Goal: Task Accomplishment & Management: Manage account settings

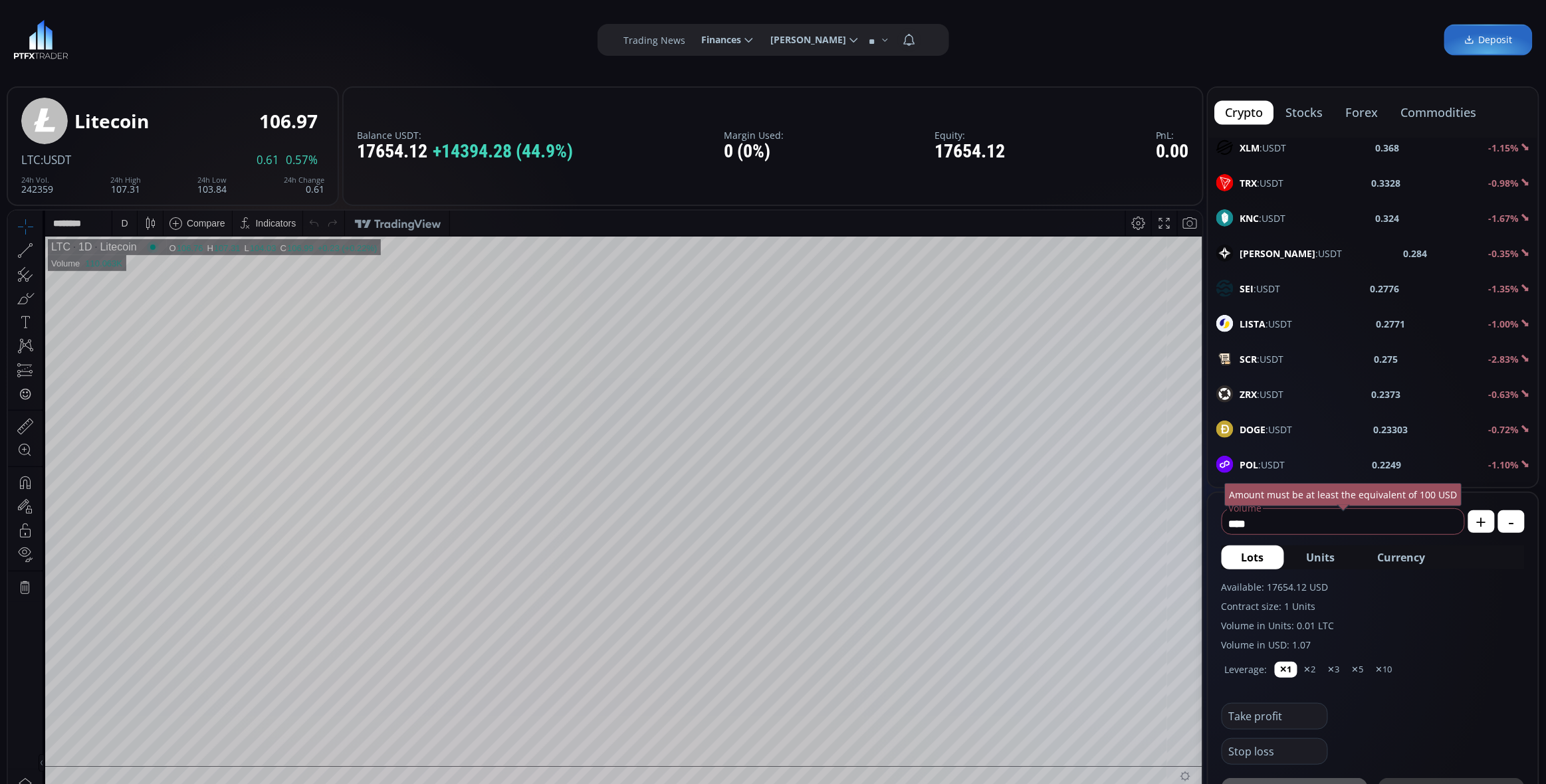
scroll to position [768, 0]
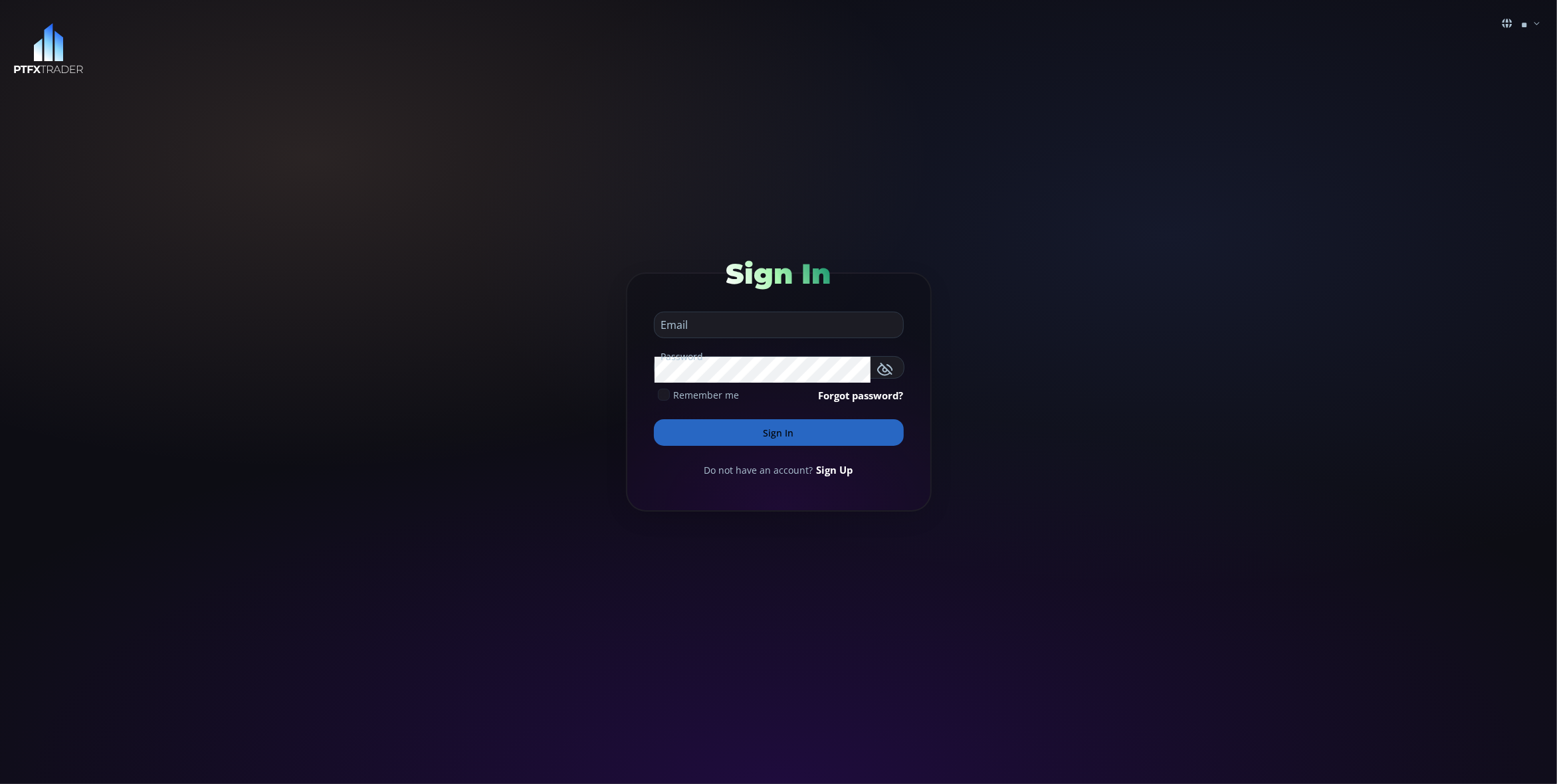
type input "**********"
click at [783, 434] on button "Sign In" at bounding box center [778, 432] width 250 height 27
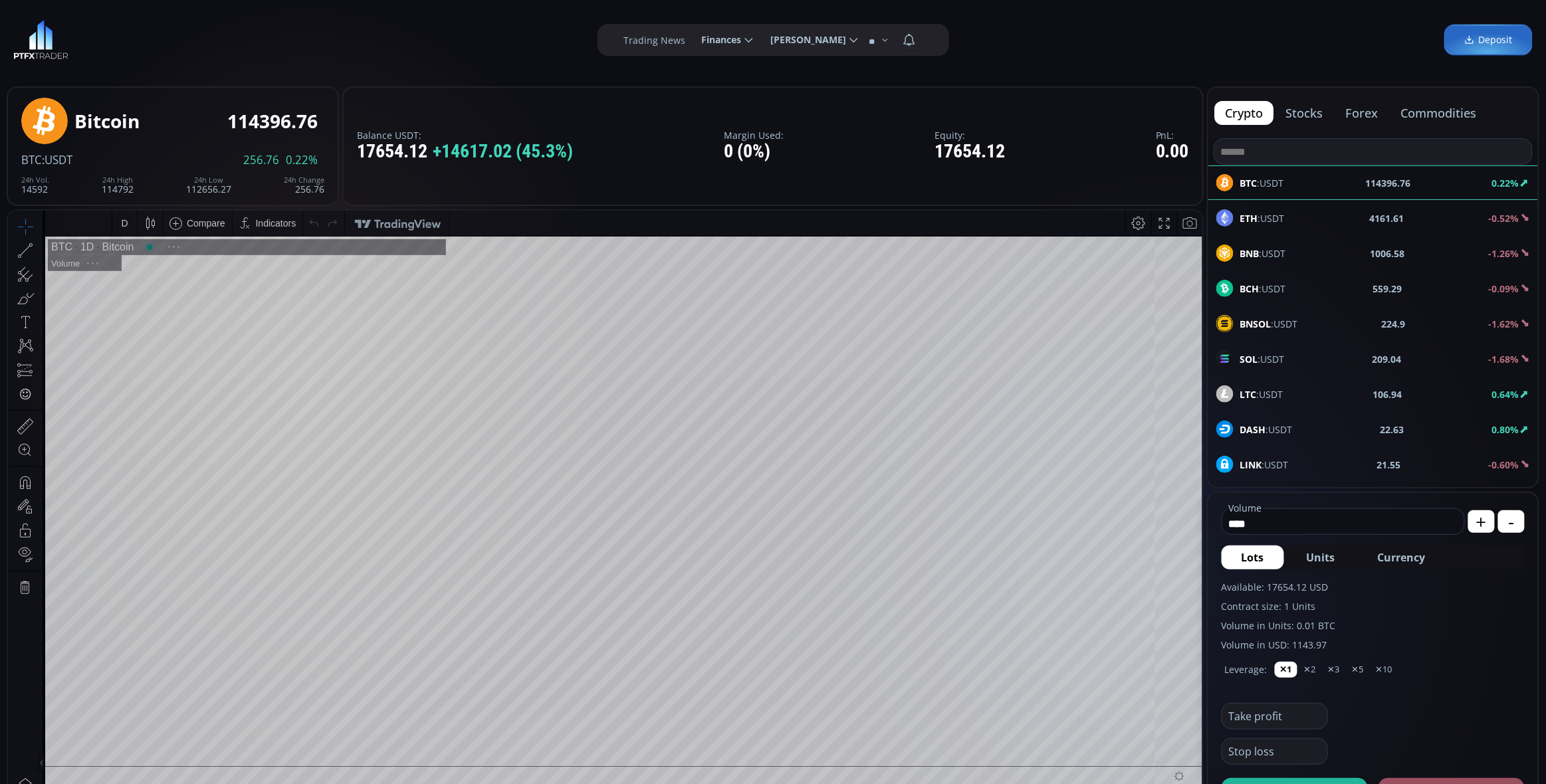
scroll to position [177, 0]
type input "********"
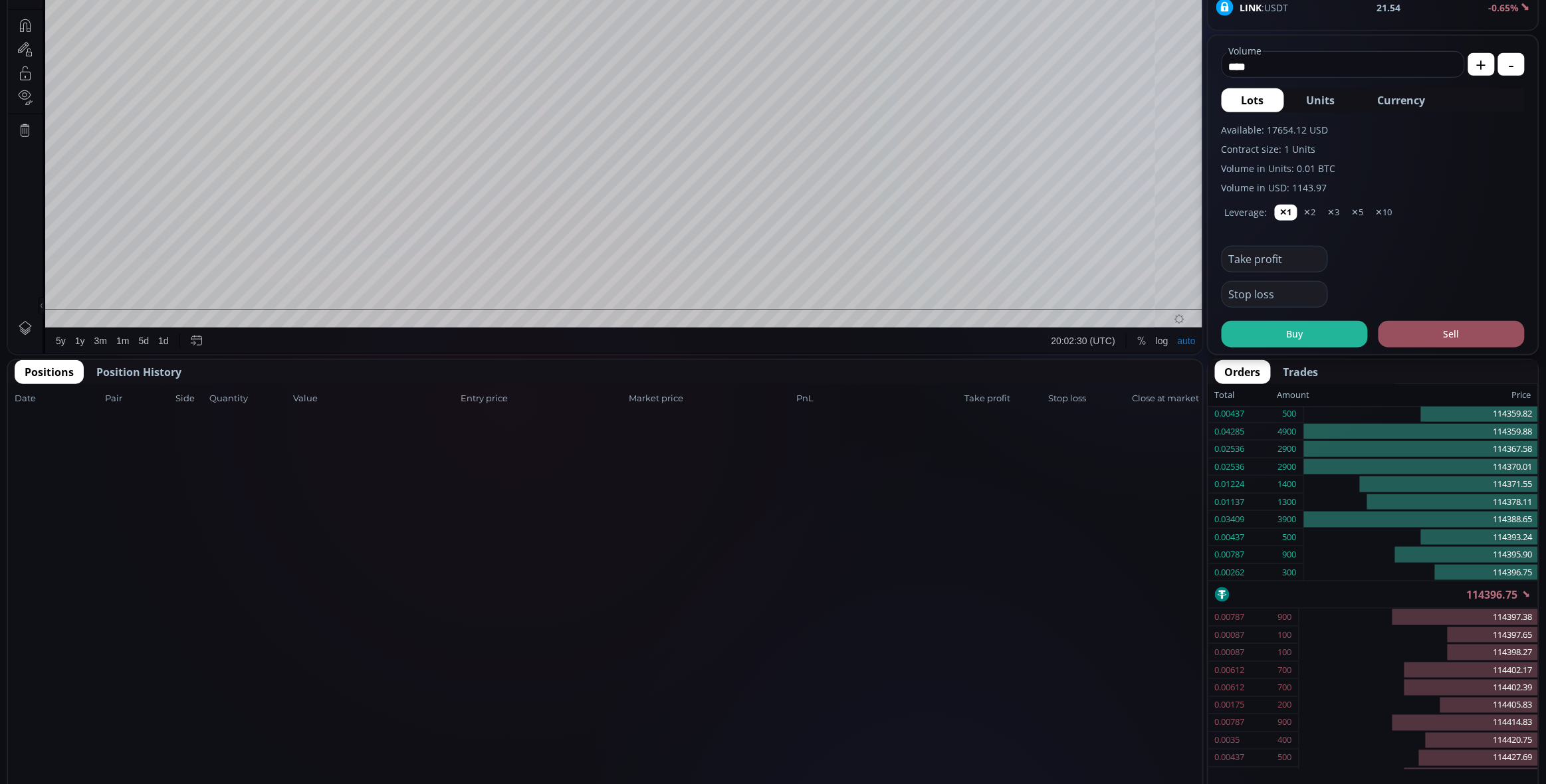
scroll to position [464, 0]
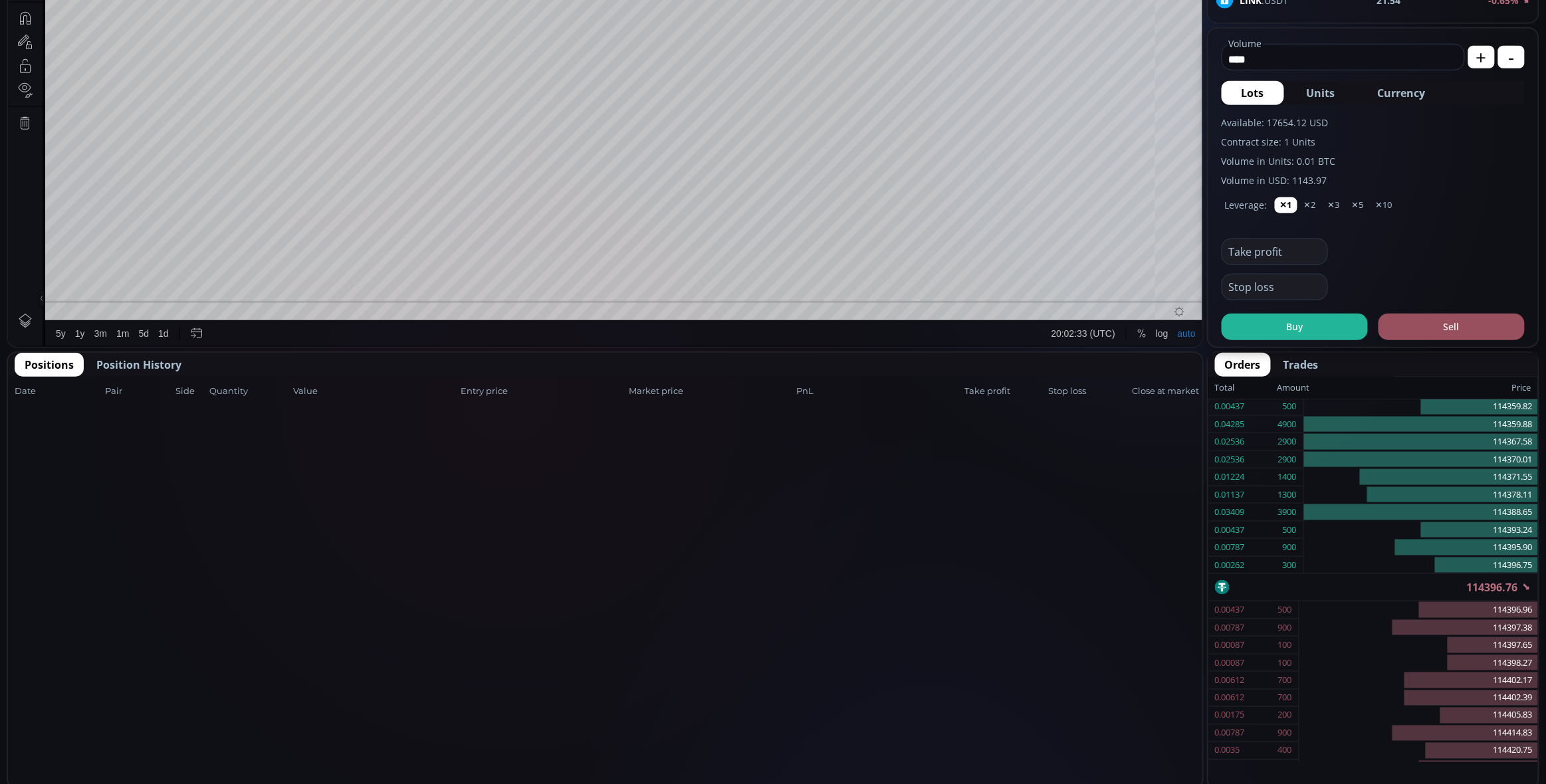
click at [126, 364] on span "Position History" at bounding box center [139, 364] width 85 height 16
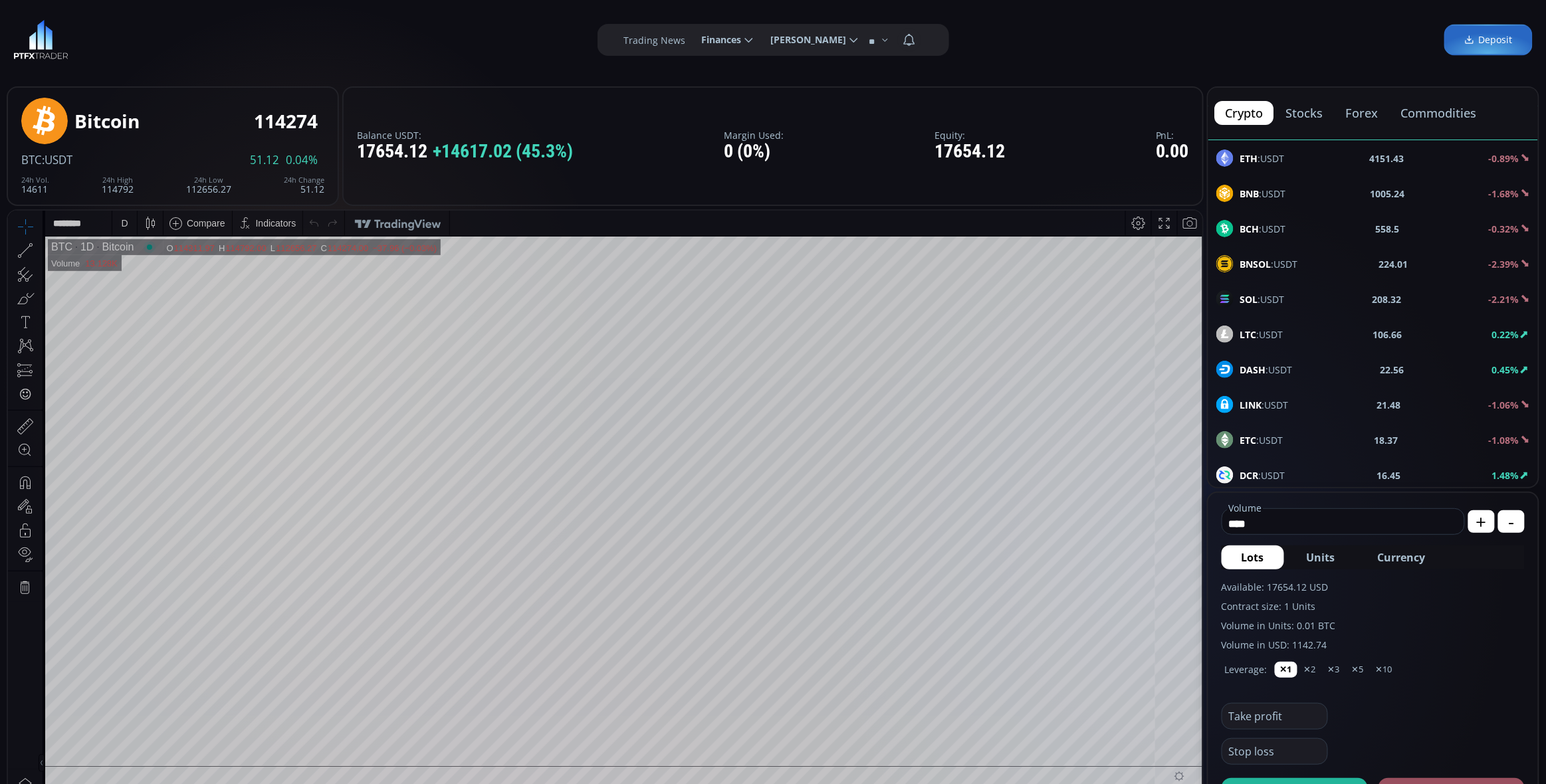
scroll to position [91, 0]
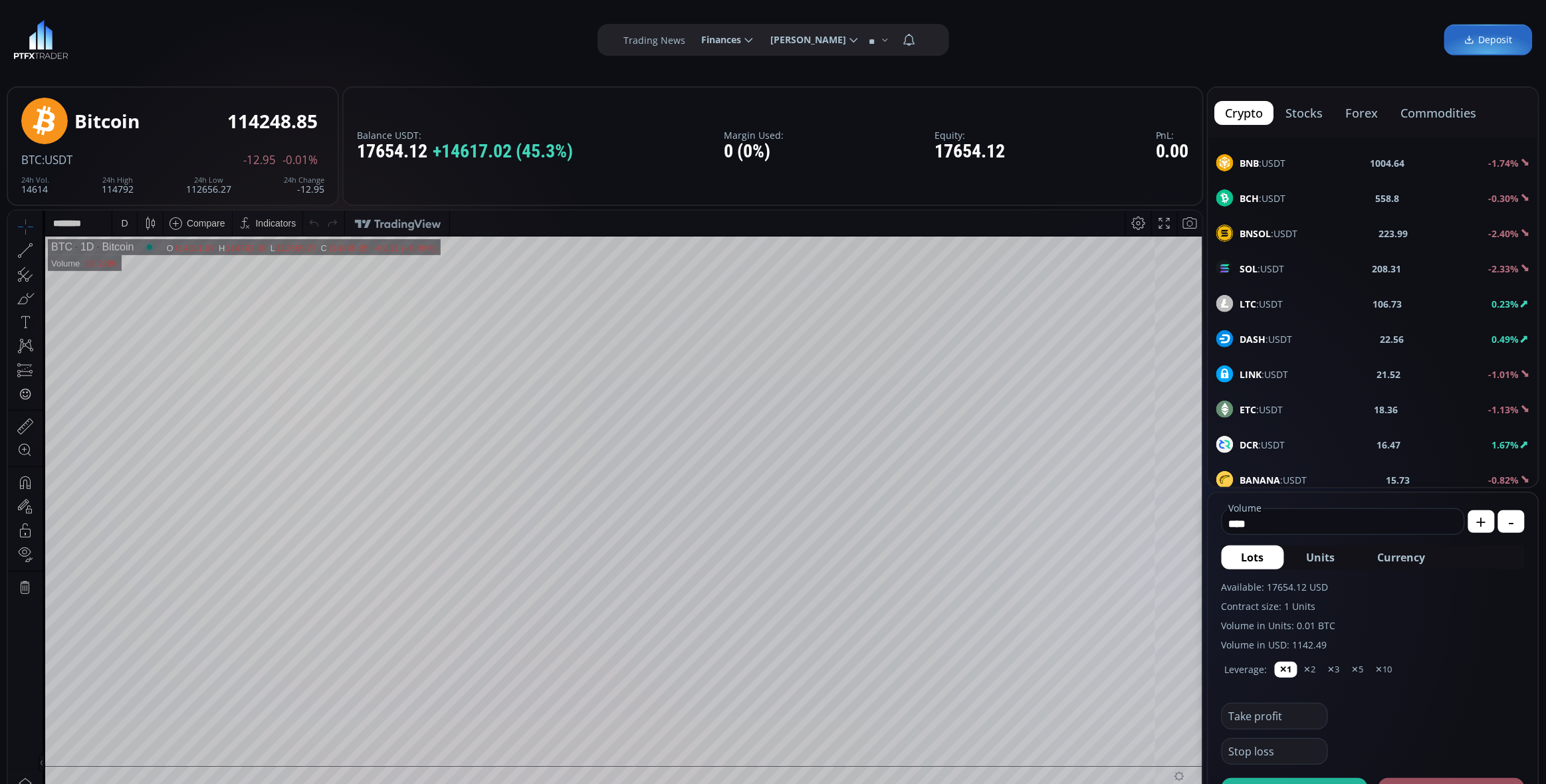
click at [1281, 300] on span "LTC :USDT" at bounding box center [1262, 304] width 43 height 14
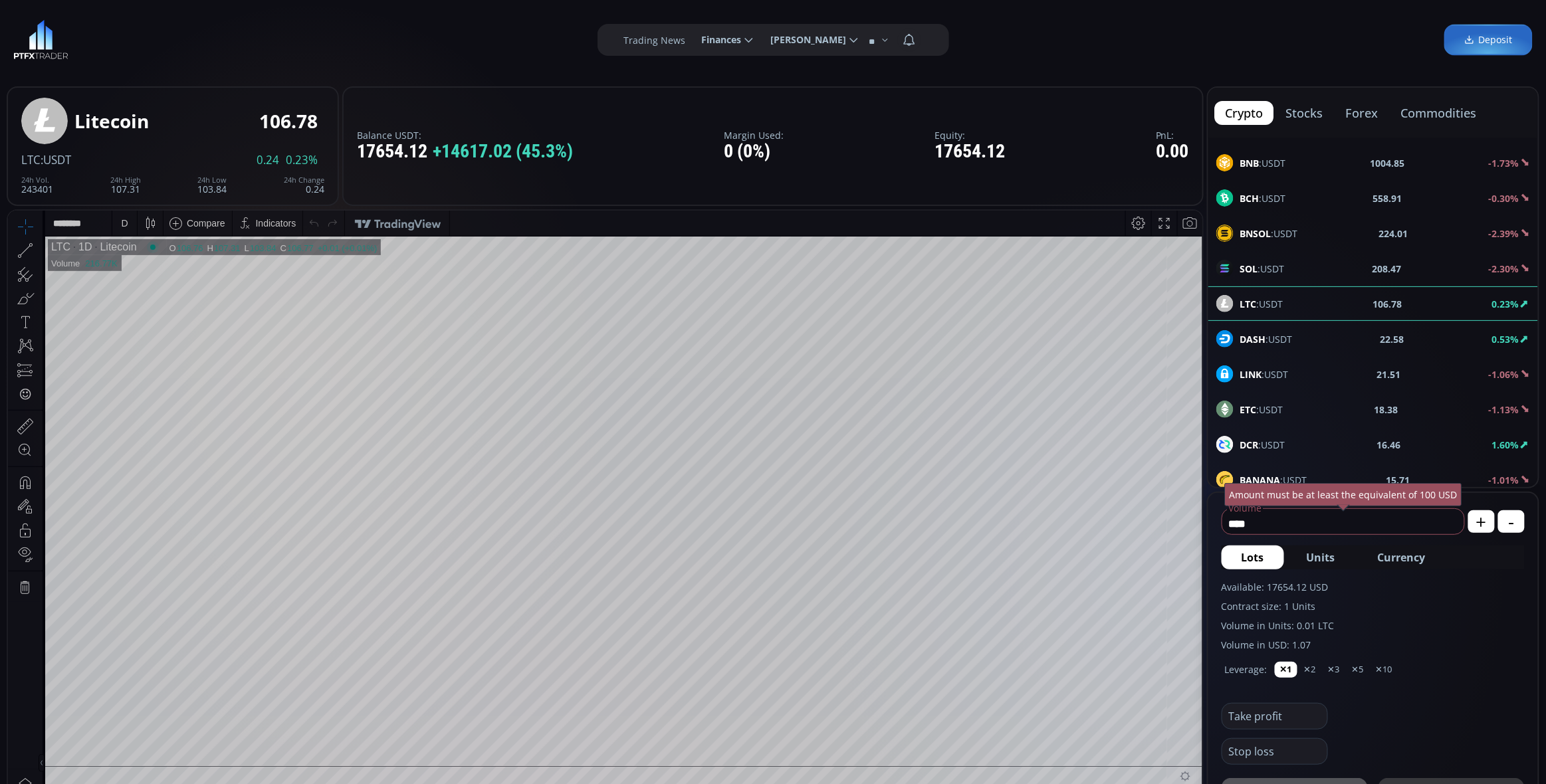
click at [131, 217] on div "D" at bounding box center [124, 223] width 24 height 25
click at [143, 383] on div "1 hour" at bounding box center [134, 381] width 27 height 11
click at [743, 45] on icon at bounding box center [748, 39] width 12 height 12
click at [691, 45] on input "********" at bounding box center [691, 40] width 0 height 14
click at [707, 126] on link "History" at bounding box center [727, 124] width 65 height 20
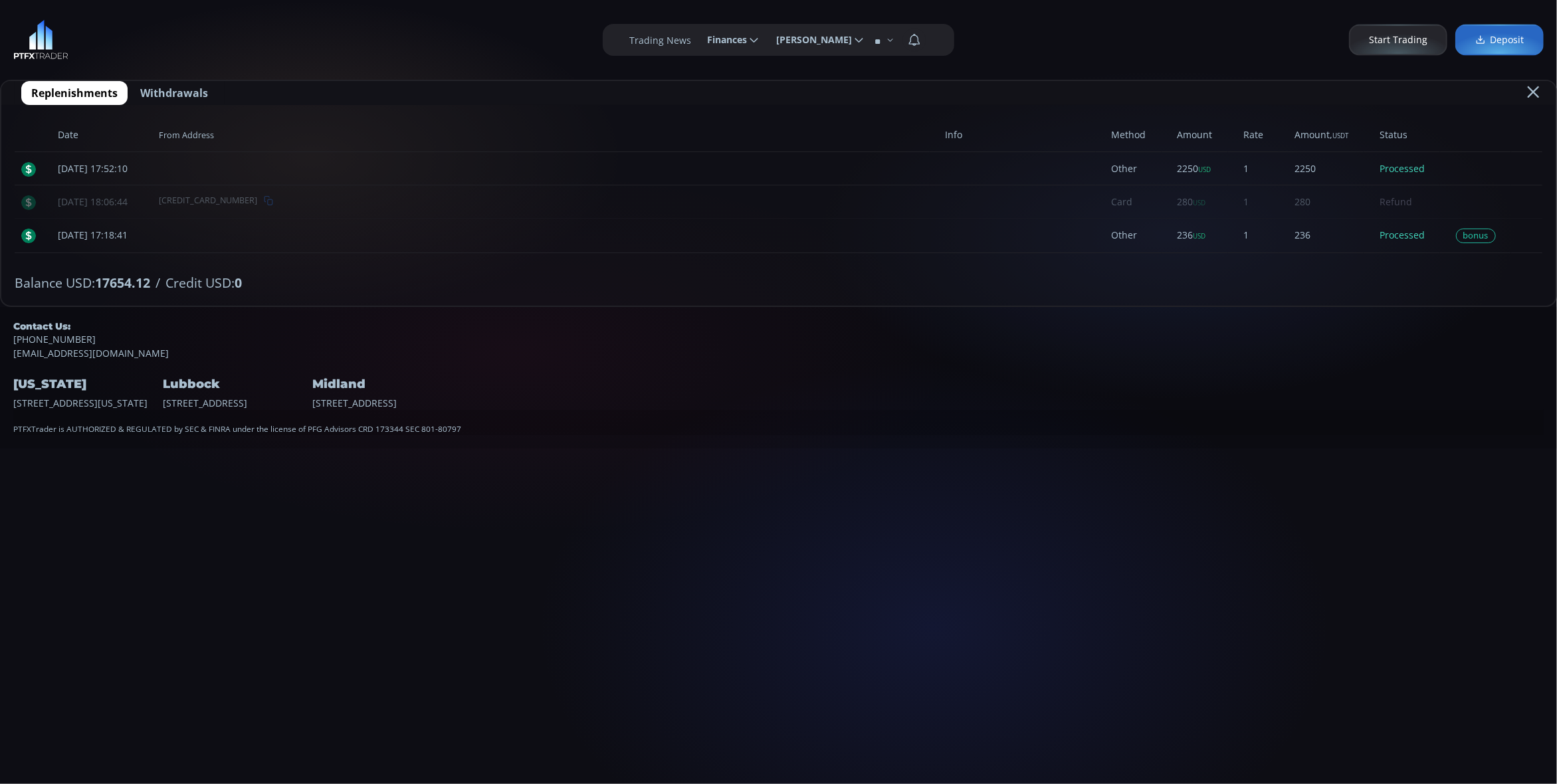
click at [666, 36] on label "Trading News" at bounding box center [660, 40] width 61 height 14
click at [662, 42] on label "Trading News" at bounding box center [660, 40] width 61 height 14
click at [1417, 39] on span "Start Trading" at bounding box center [1398, 40] width 58 height 14
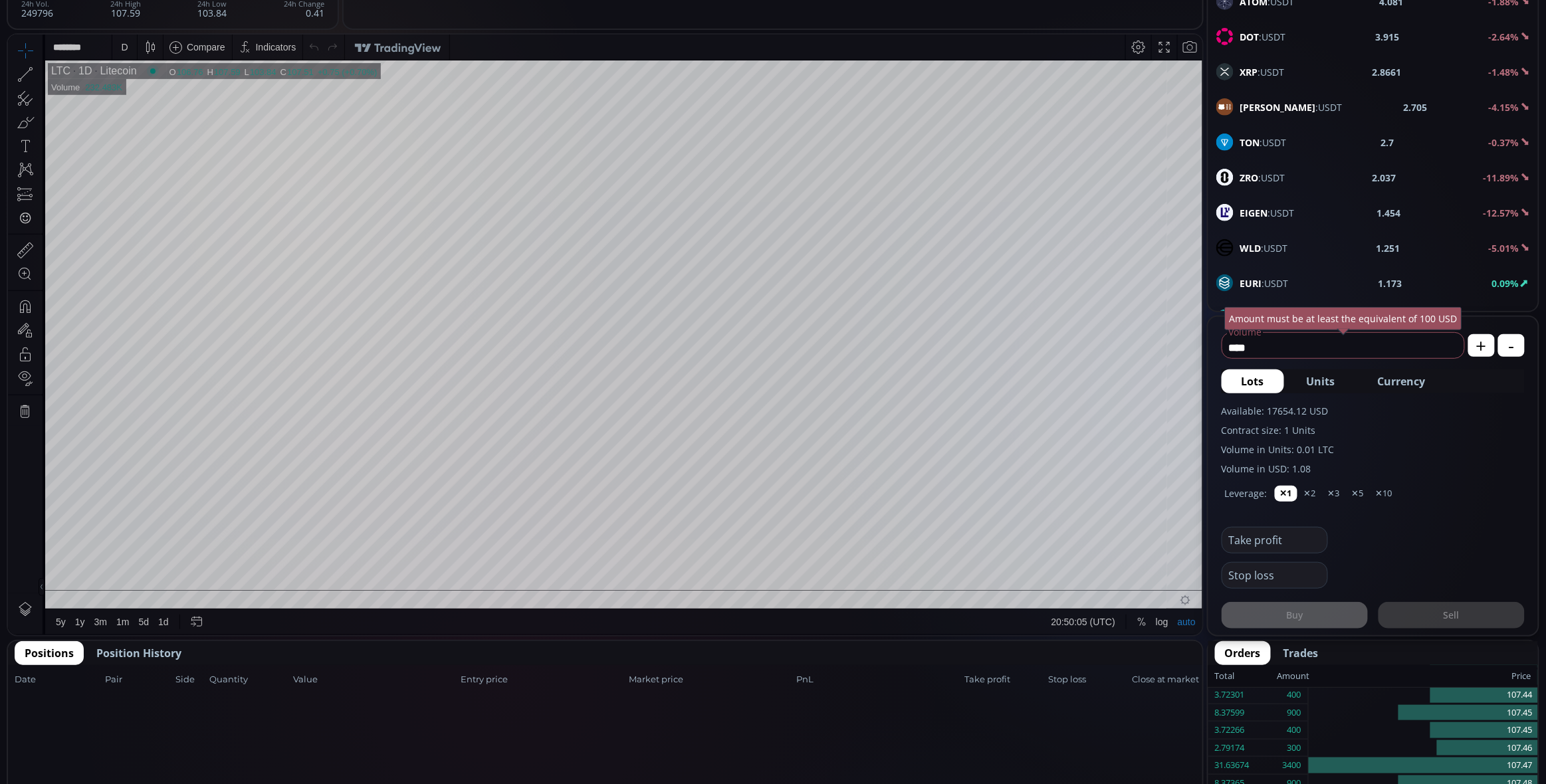
scroll to position [287, 0]
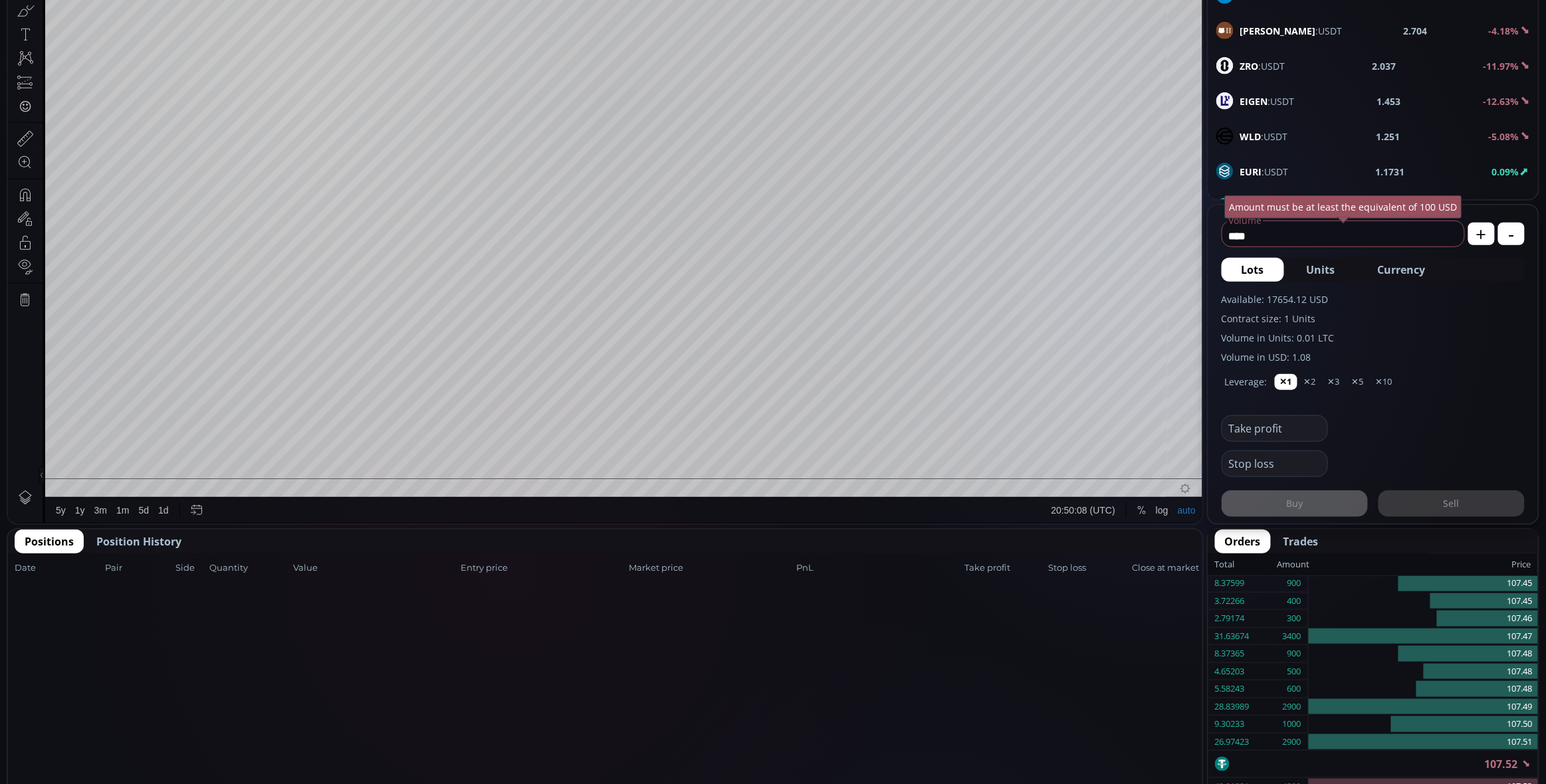
click at [115, 546] on span "Position History" at bounding box center [139, 542] width 85 height 16
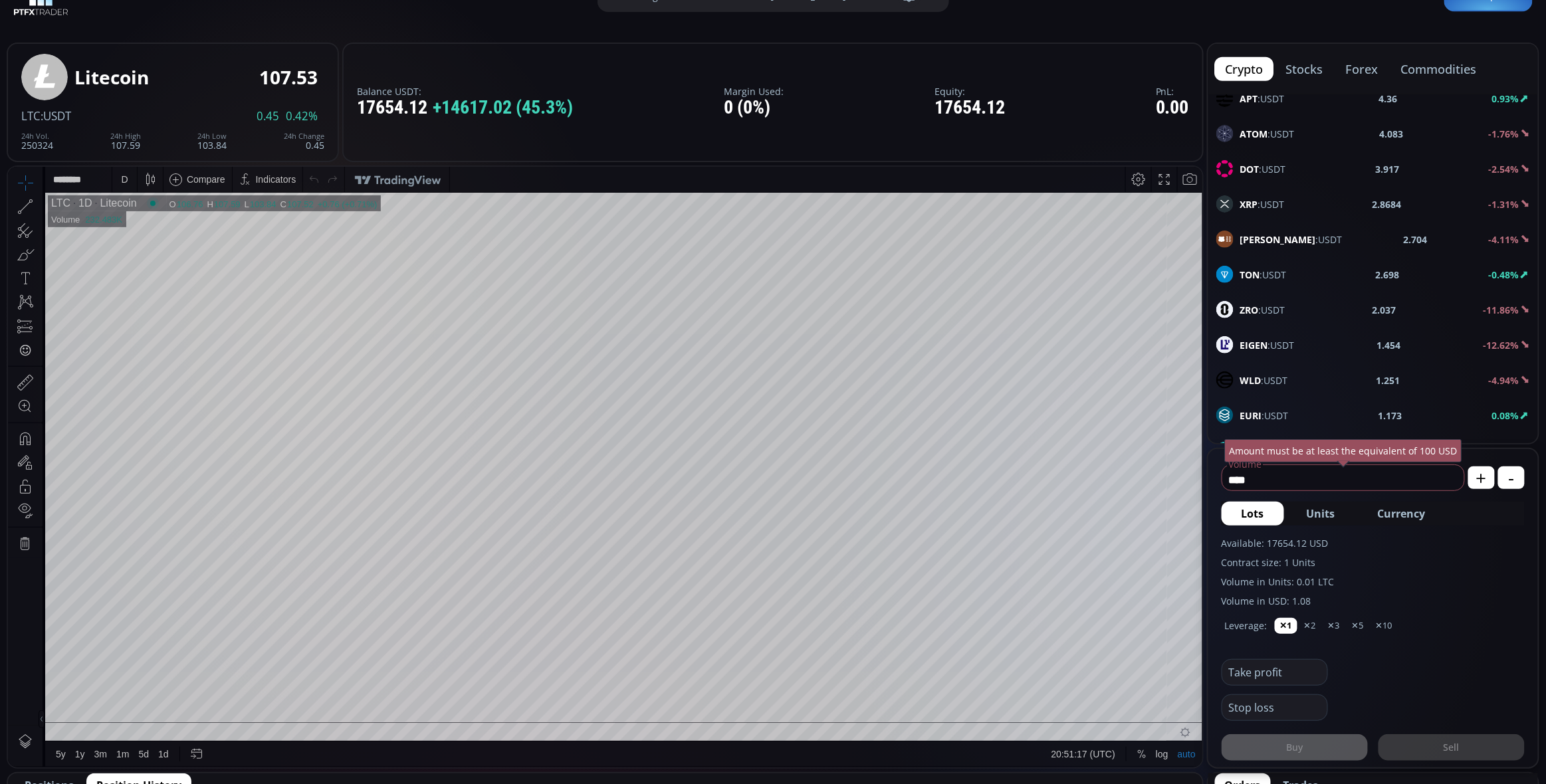
scroll to position [0, 0]
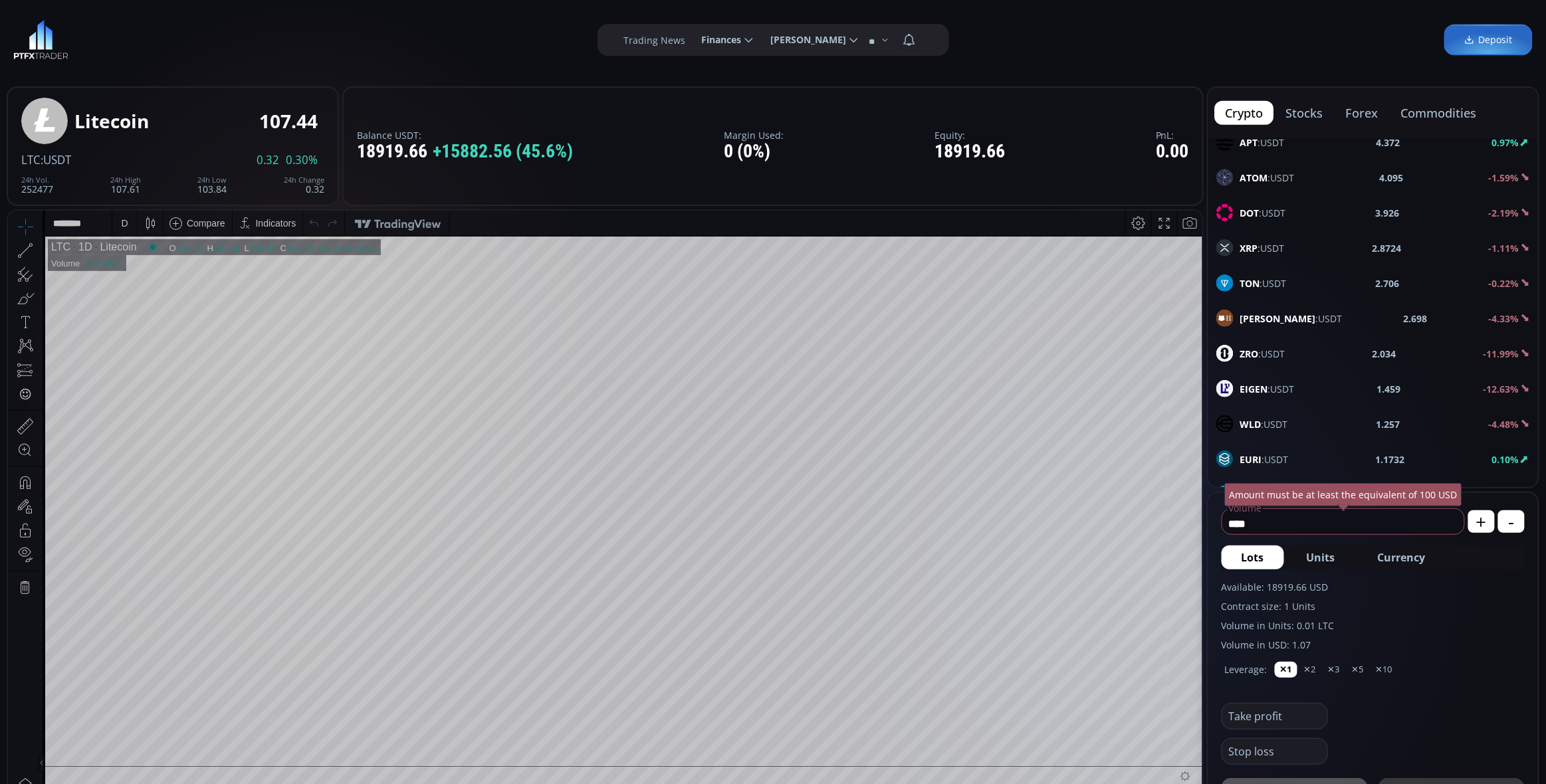
click at [669, 40] on label "Trading News" at bounding box center [654, 40] width 61 height 14
click at [743, 43] on icon at bounding box center [748, 39] width 12 height 12
click at [691, 43] on input "********" at bounding box center [691, 40] width 0 height 14
click at [713, 121] on link "History" at bounding box center [727, 124] width 65 height 20
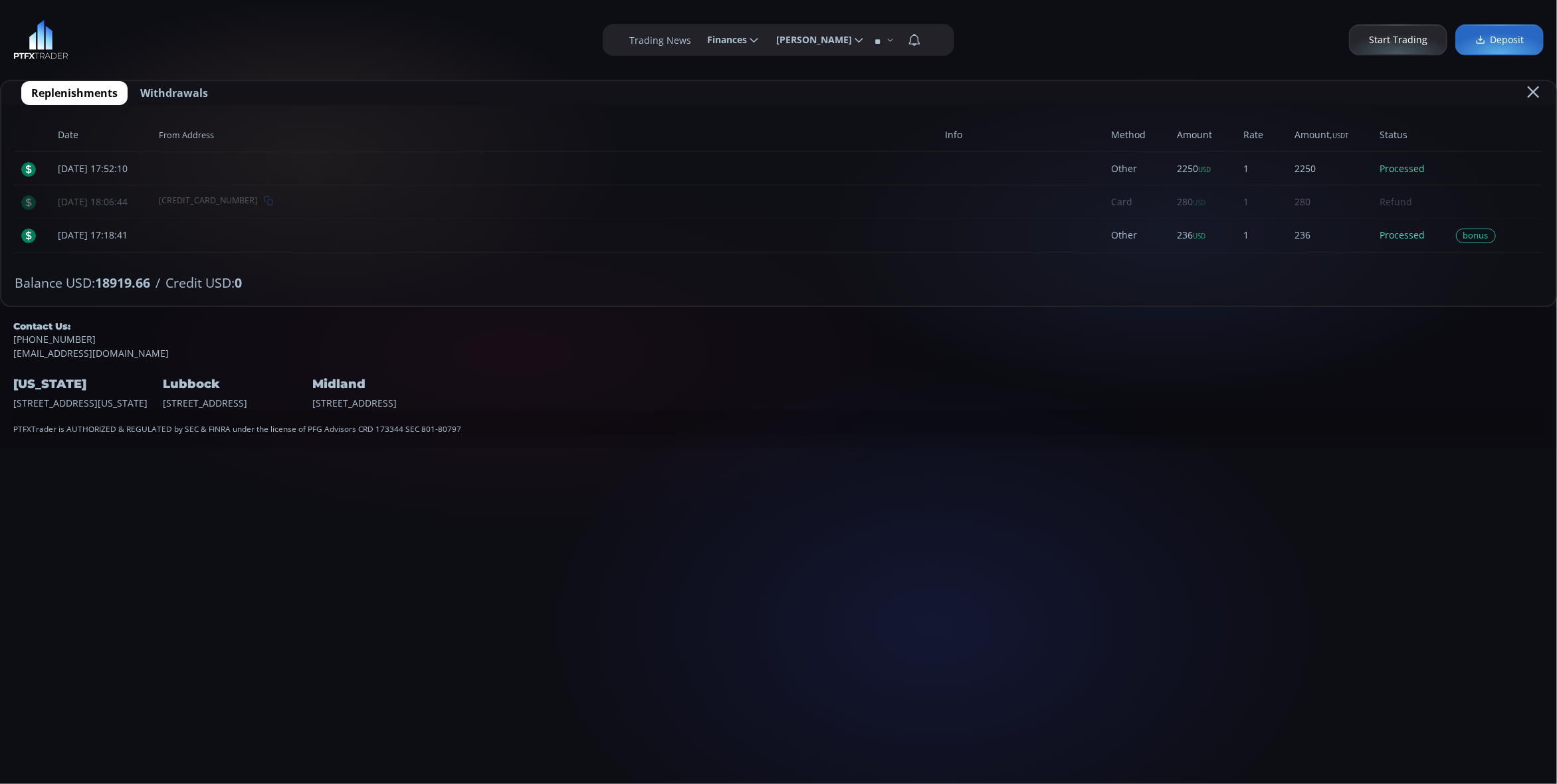
click at [1418, 36] on span "Start Trading" at bounding box center [1398, 40] width 58 height 14
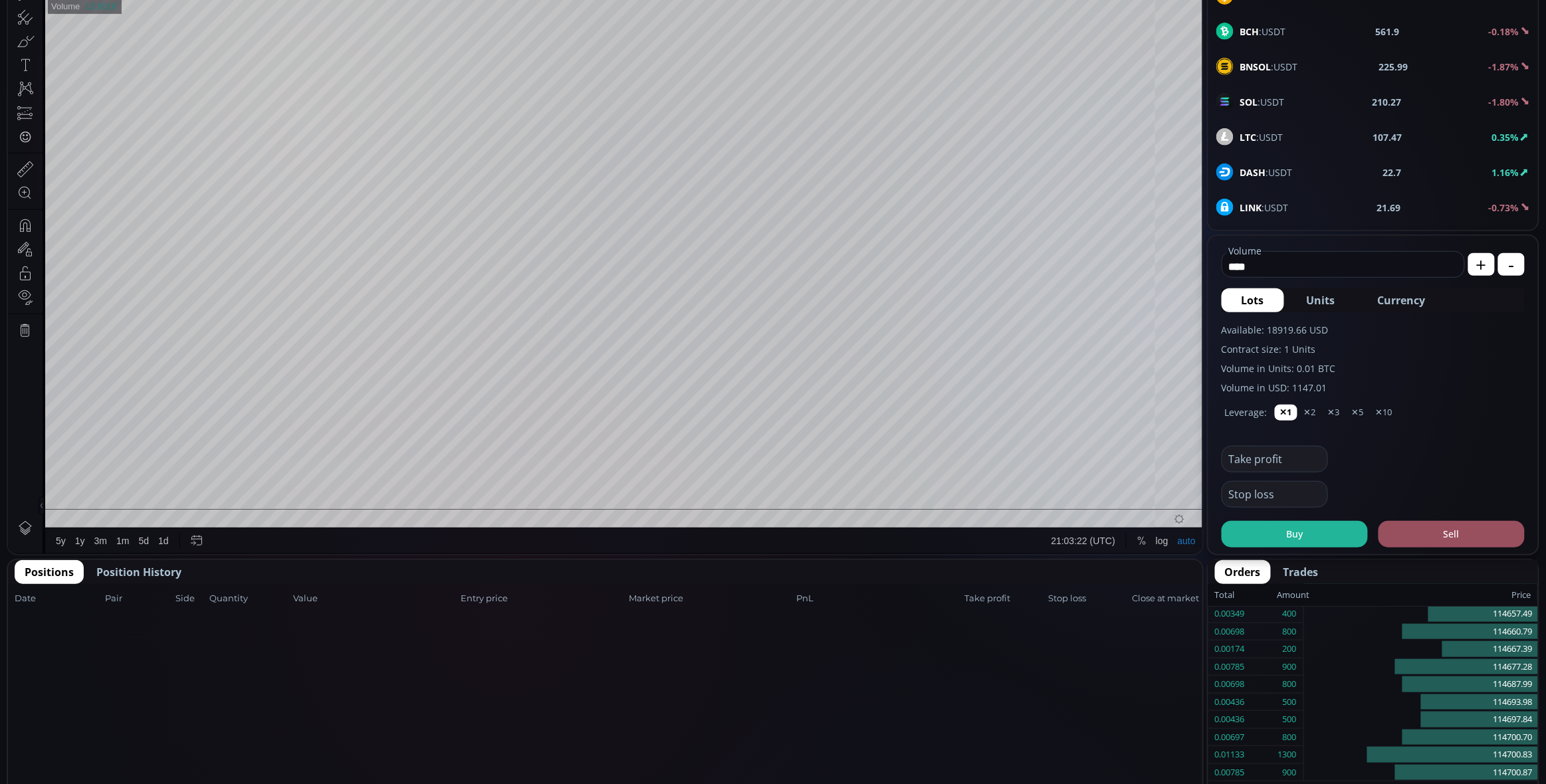
scroll to position [264, 0]
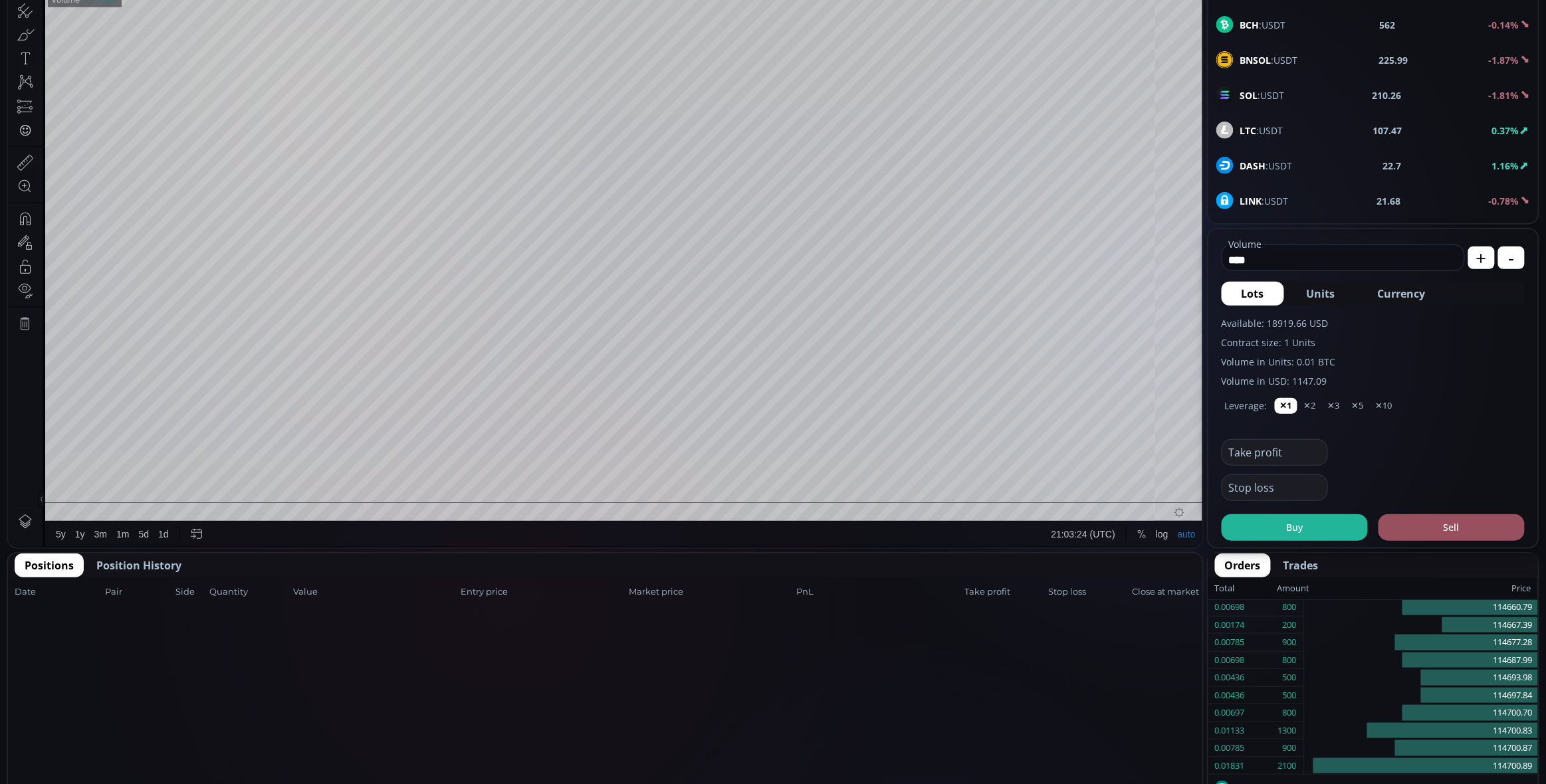
click at [161, 564] on span "Position History" at bounding box center [139, 565] width 85 height 16
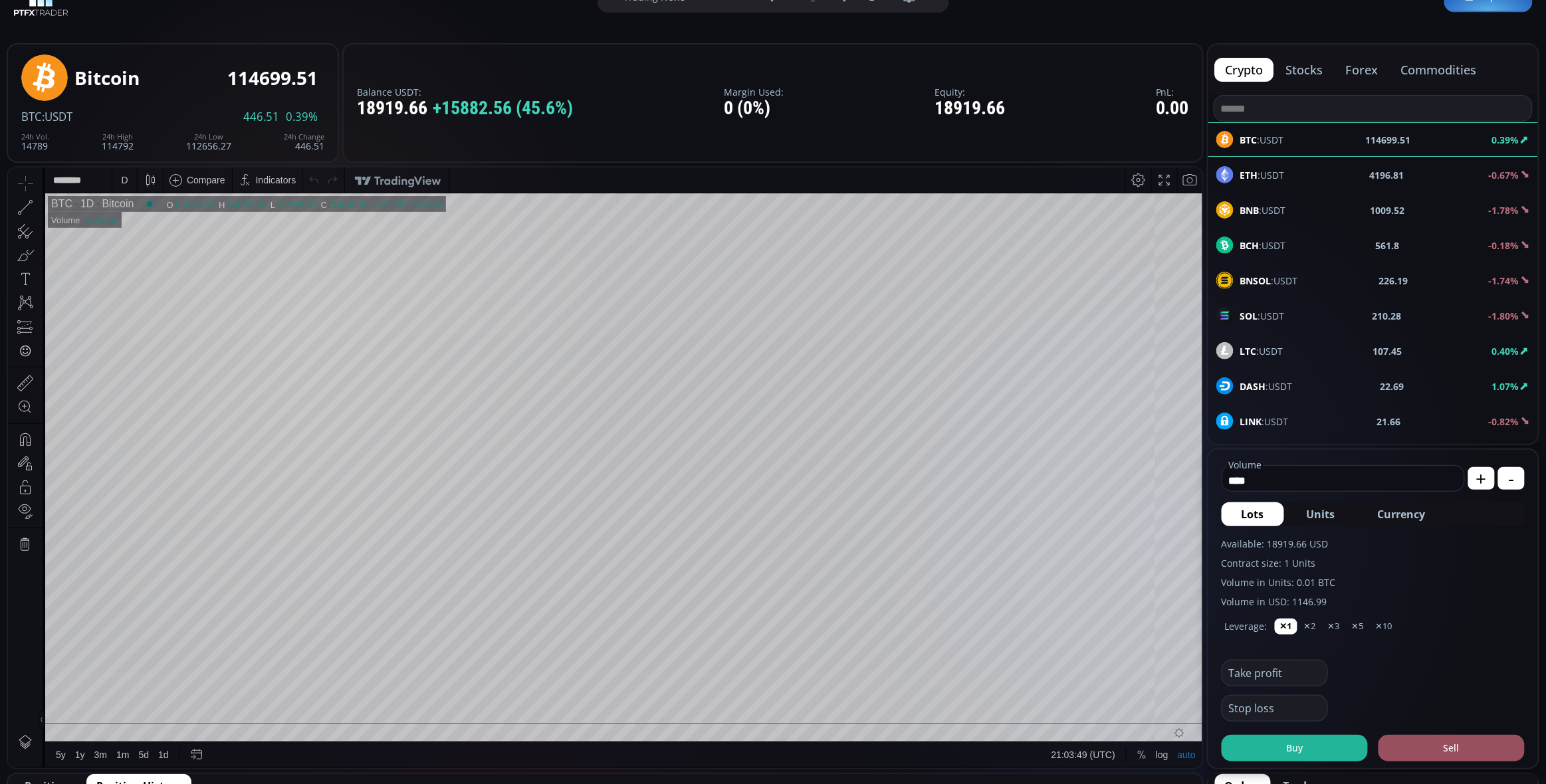
scroll to position [0, 0]
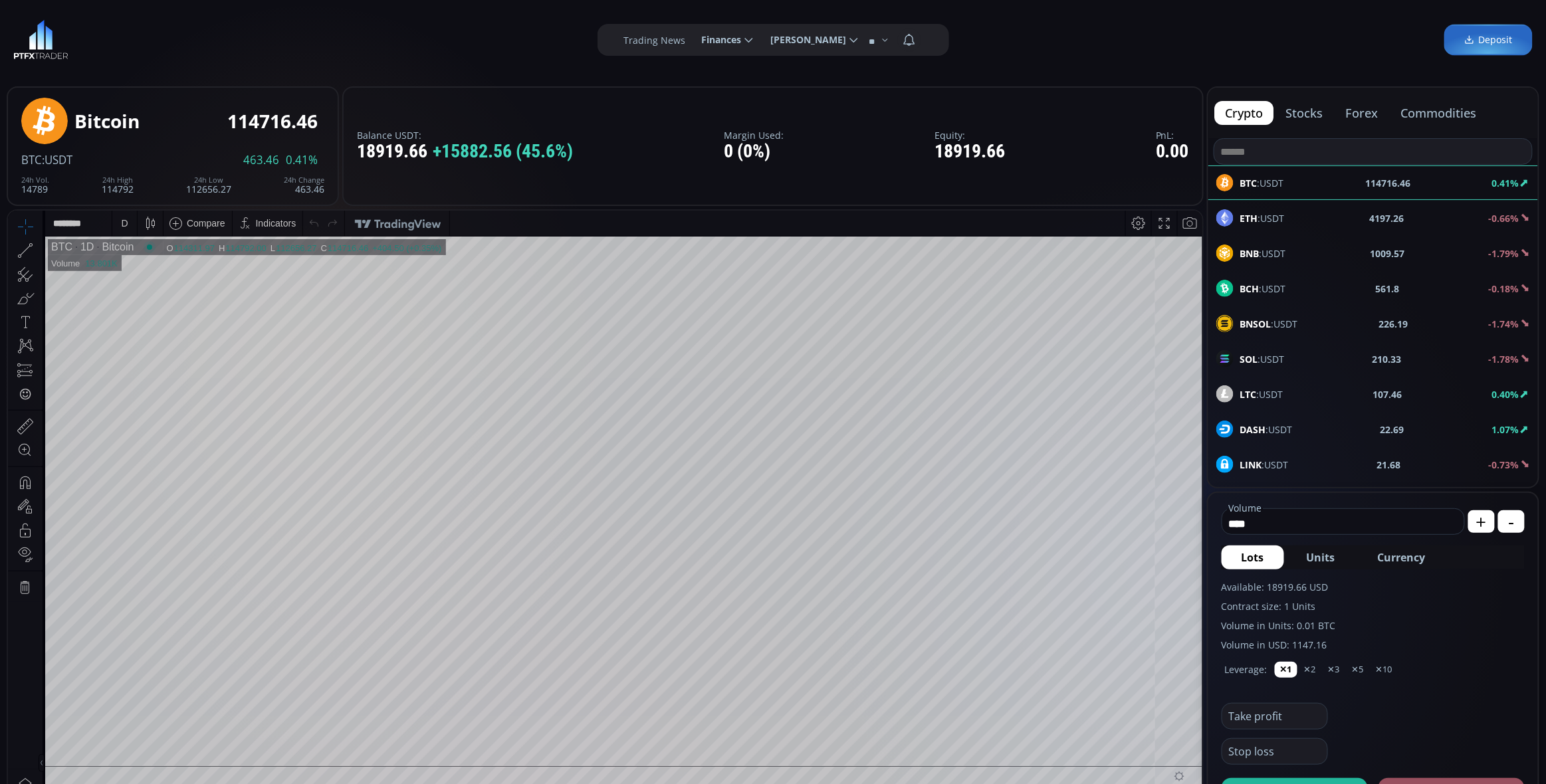
click at [721, 44] on span "Finances" at bounding box center [717, 40] width 49 height 27
click at [691, 44] on input "********" at bounding box center [691, 40] width 0 height 14
click at [706, 122] on link "History" at bounding box center [727, 124] width 65 height 20
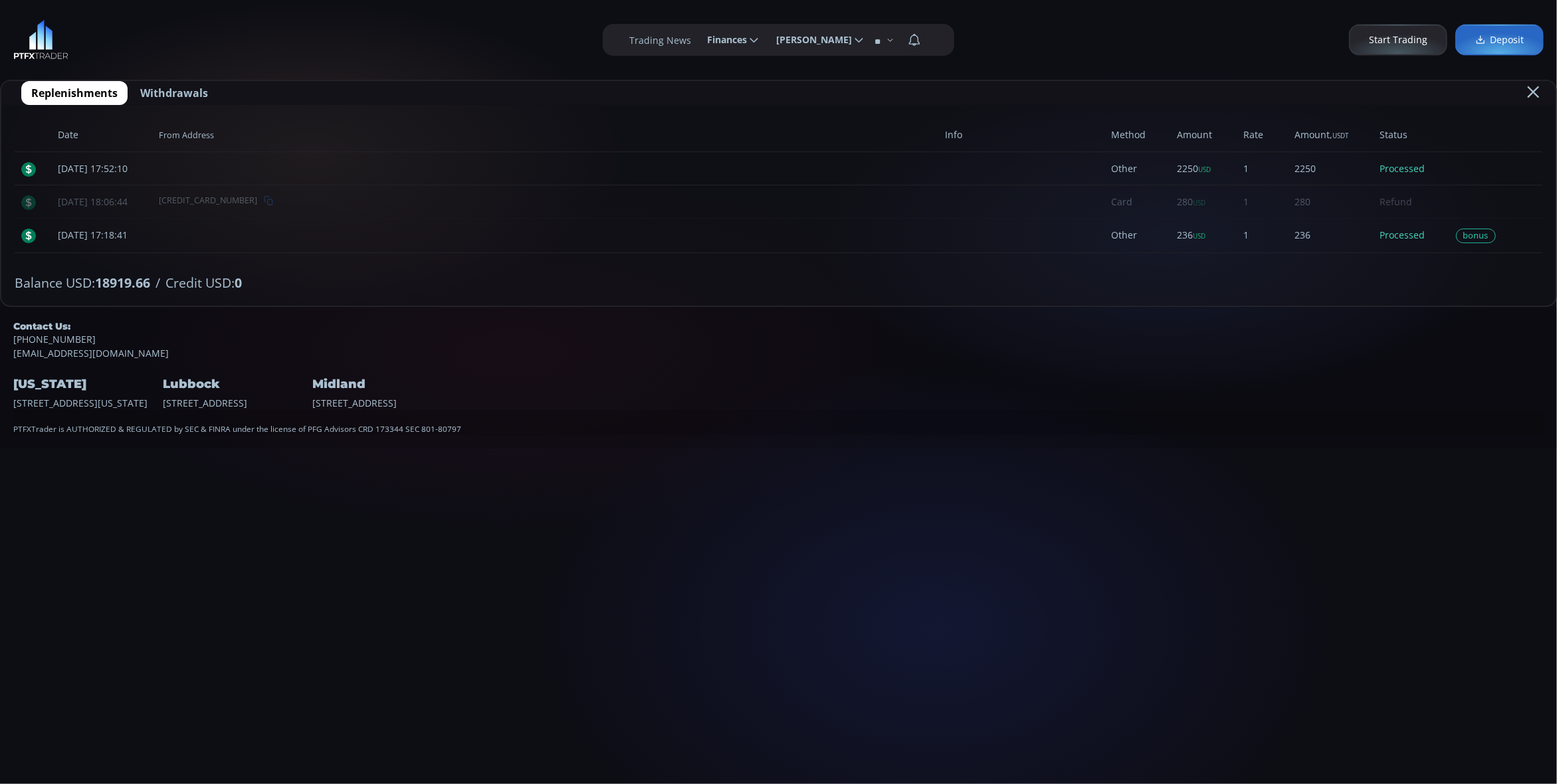
click at [1417, 40] on span "Start Trading" at bounding box center [1398, 40] width 58 height 14
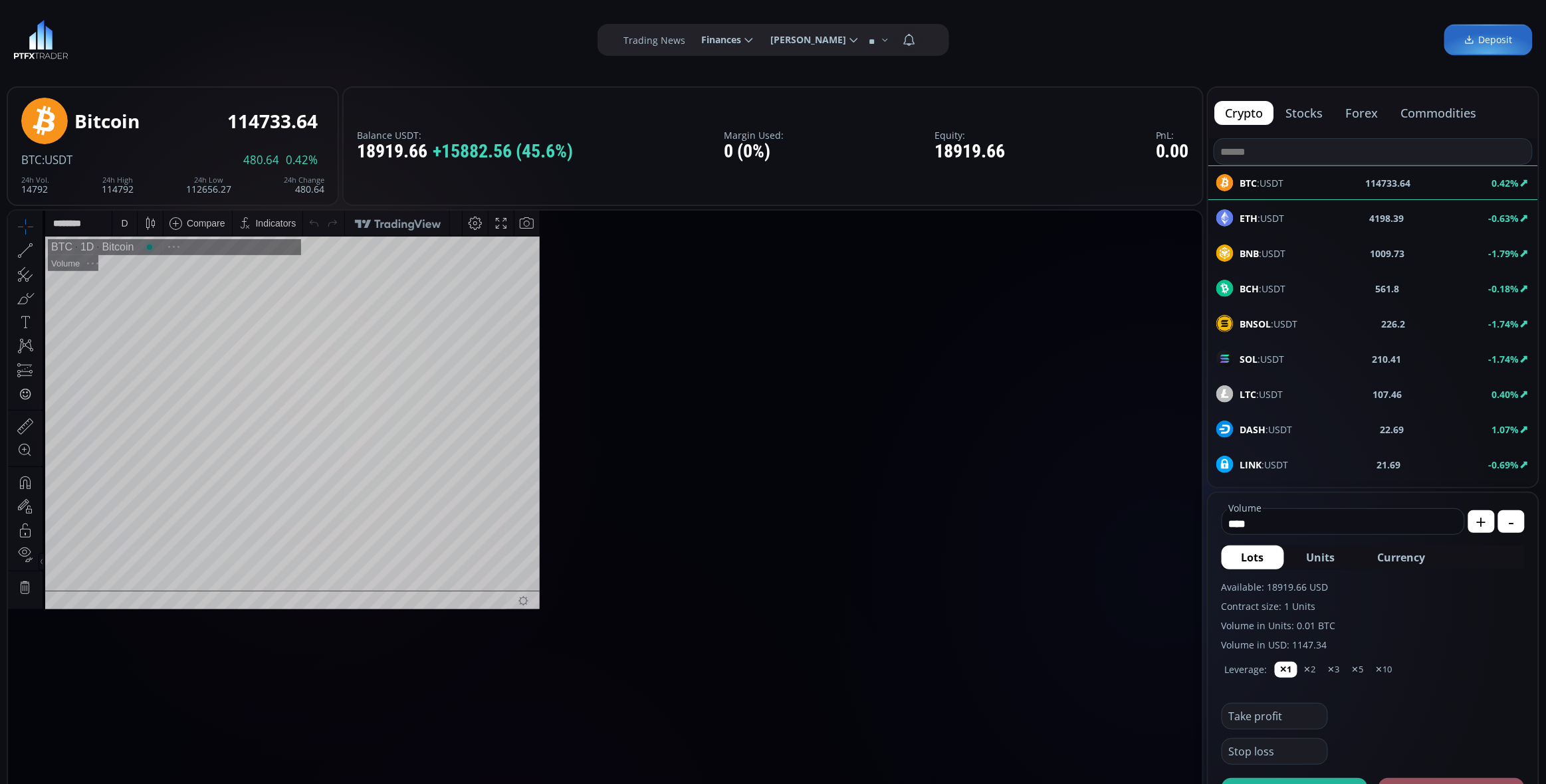
scroll to position [177, 0]
